Goal: Task Accomplishment & Management: Use online tool/utility

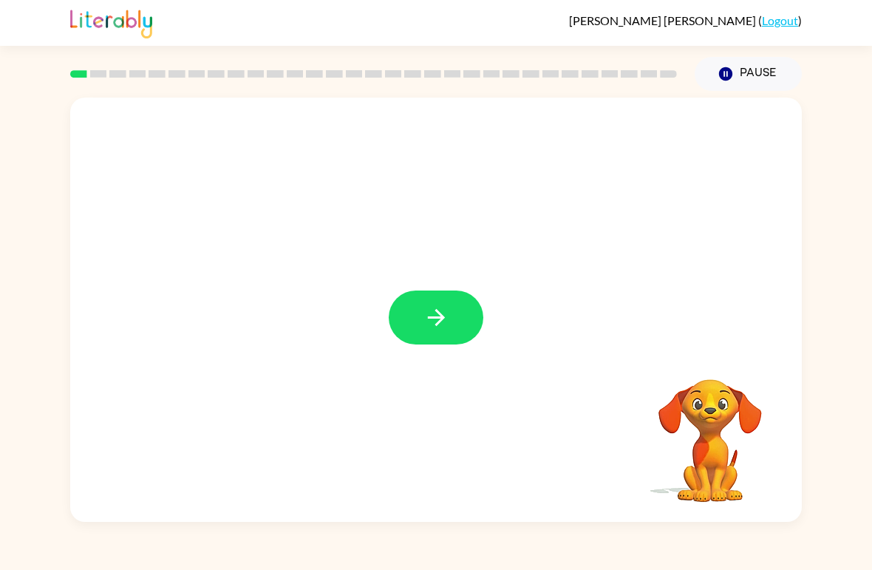
click at [440, 355] on div at bounding box center [435, 310] width 731 height 424
click at [412, 309] on button "button" at bounding box center [436, 317] width 95 height 54
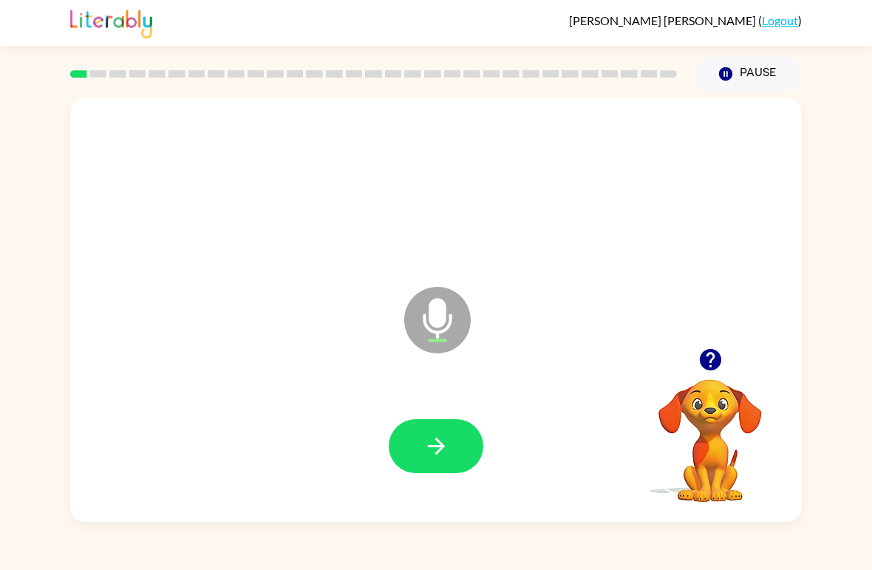
click at [744, 397] on video "Your browser must support playing .mp4 files to use Literably. Please try using…" at bounding box center [710, 430] width 148 height 148
click at [708, 409] on video "Your browser must support playing .mp4 files to use Literably. Please try using…" at bounding box center [710, 430] width 148 height 148
click at [717, 413] on video "Your browser must support playing .mp4 files to use Literably. Please try using…" at bounding box center [710, 430] width 148 height 148
click at [717, 359] on icon "button" at bounding box center [709, 359] width 21 height 21
click at [47, 318] on div "Microphone The Microphone is here when it is your turn to talk Your browser mus…" at bounding box center [436, 306] width 872 height 431
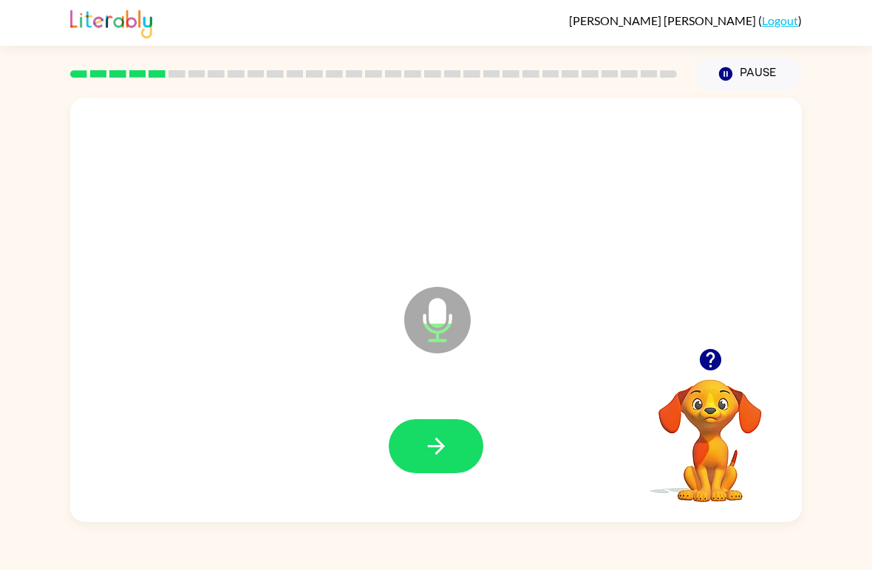
click at [870, 382] on div "Microphone The Microphone is here when it is your turn to talk Your browser mus…" at bounding box center [436, 306] width 872 height 431
click at [703, 352] on icon "button" at bounding box center [710, 359] width 26 height 26
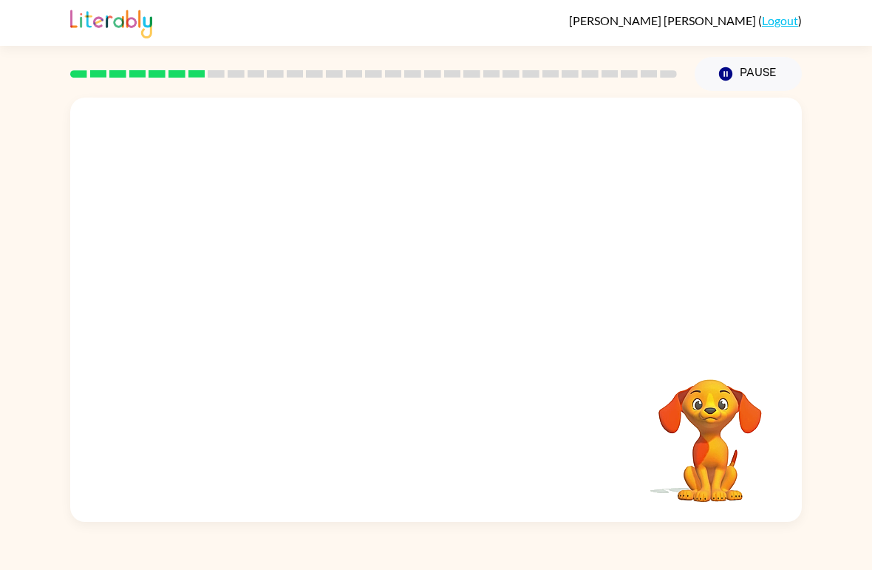
click at [725, 68] on icon "button" at bounding box center [725, 73] width 13 height 13
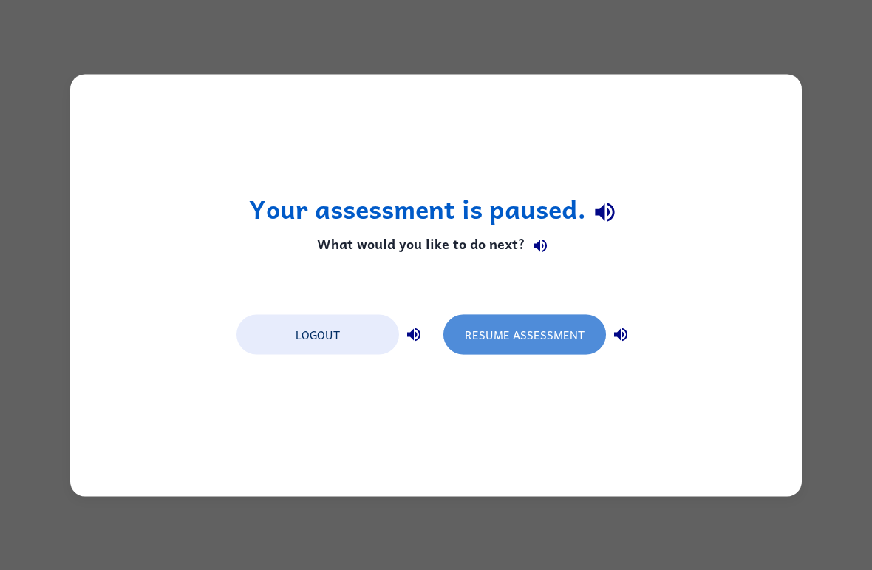
click at [509, 334] on button "Resume Assessment" at bounding box center [524, 334] width 163 height 40
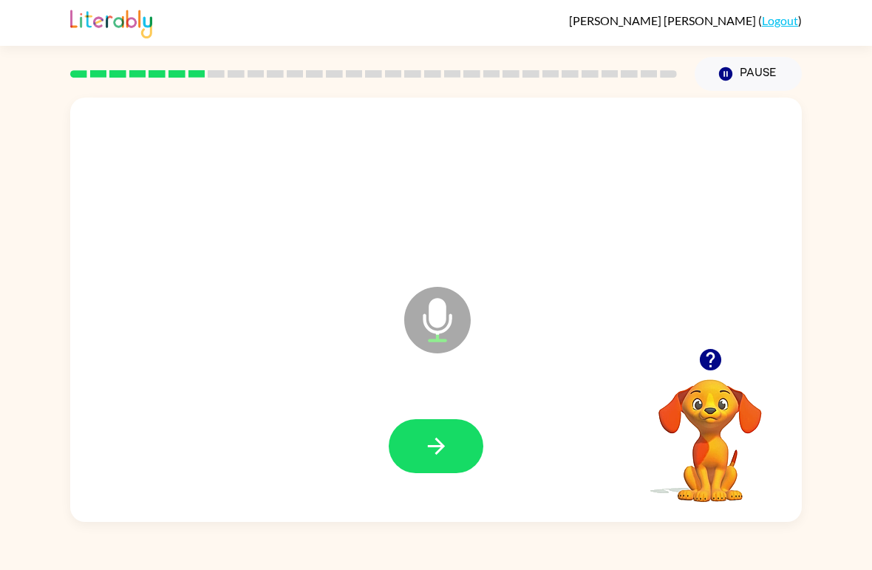
click at [725, 64] on button "Pause Pause" at bounding box center [747, 74] width 107 height 34
